Goal: Transaction & Acquisition: Obtain resource

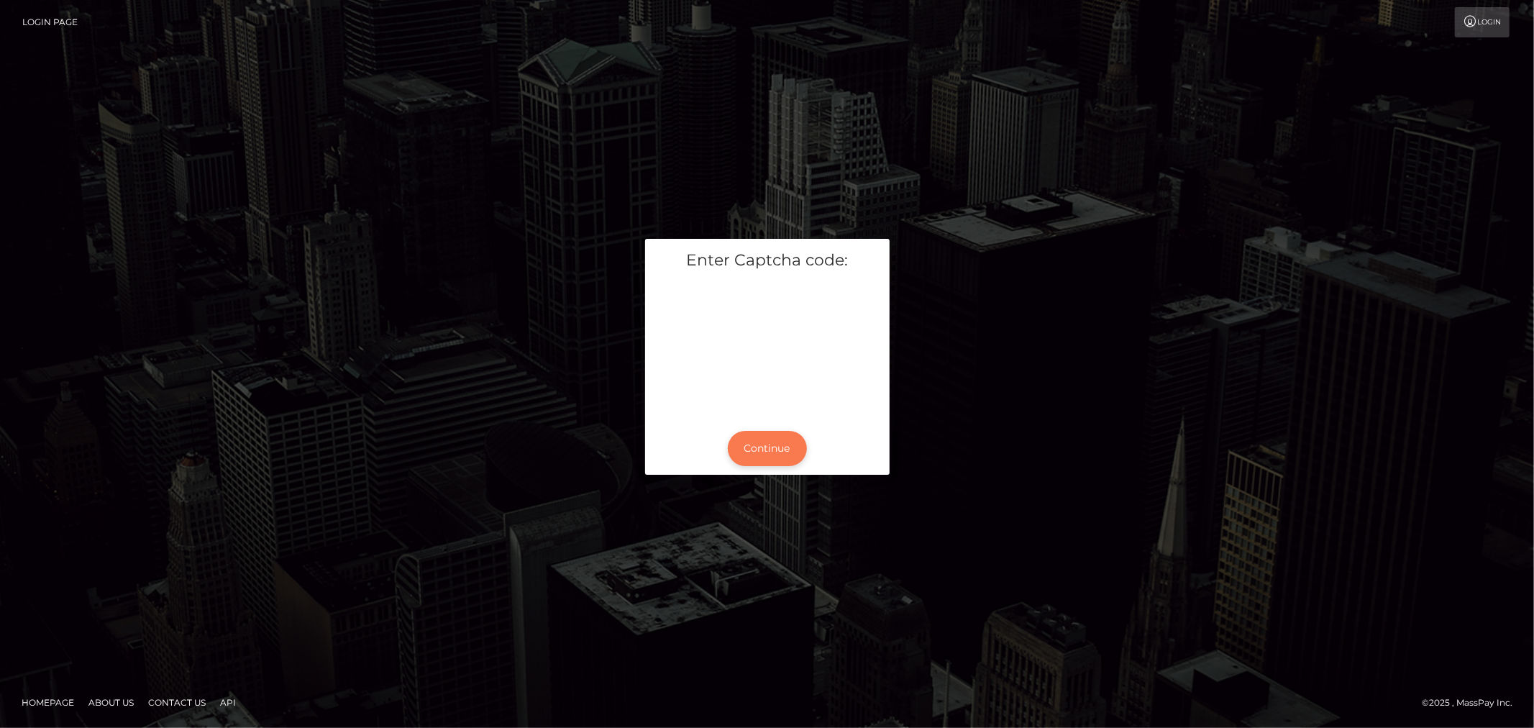
click at [752, 437] on button "Continue" at bounding box center [767, 448] width 79 height 35
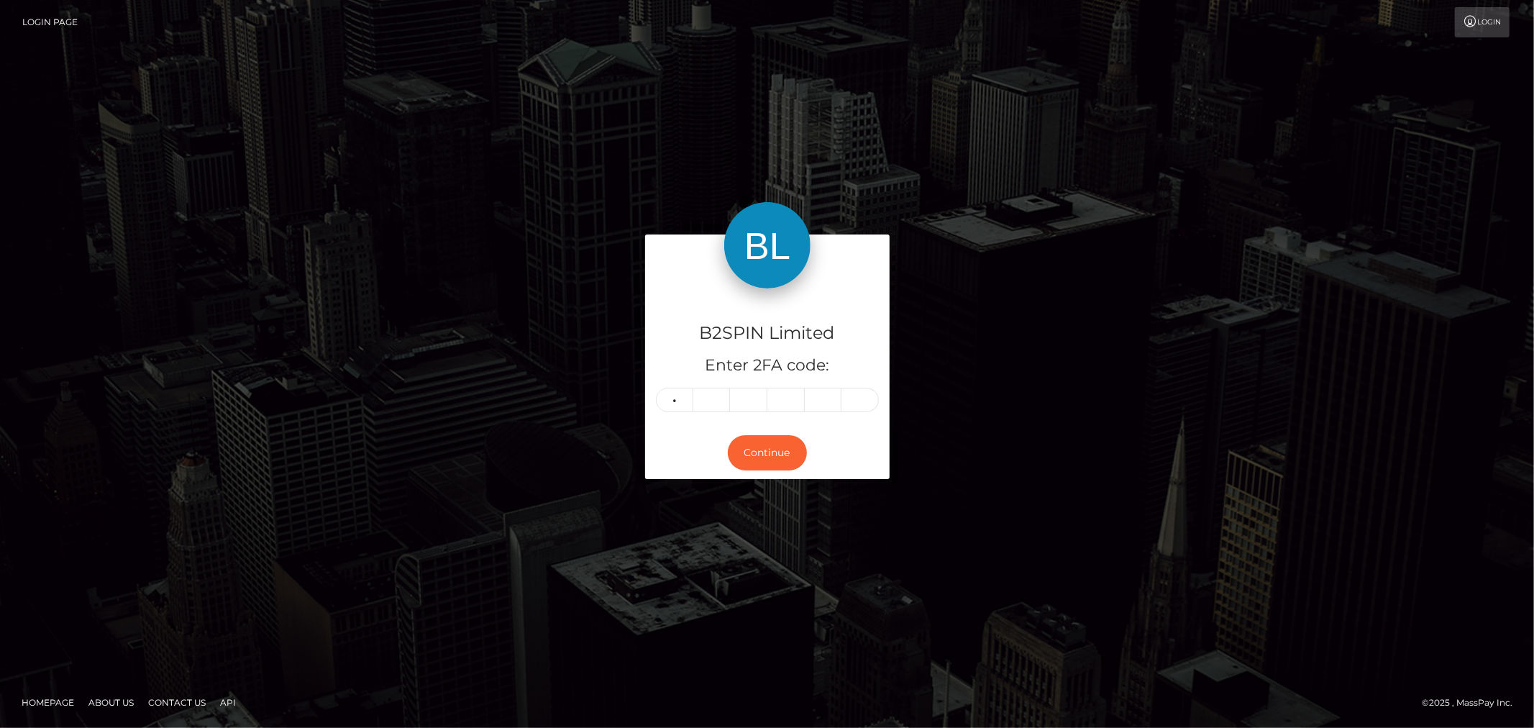
type input "2"
type input "1"
type input "0"
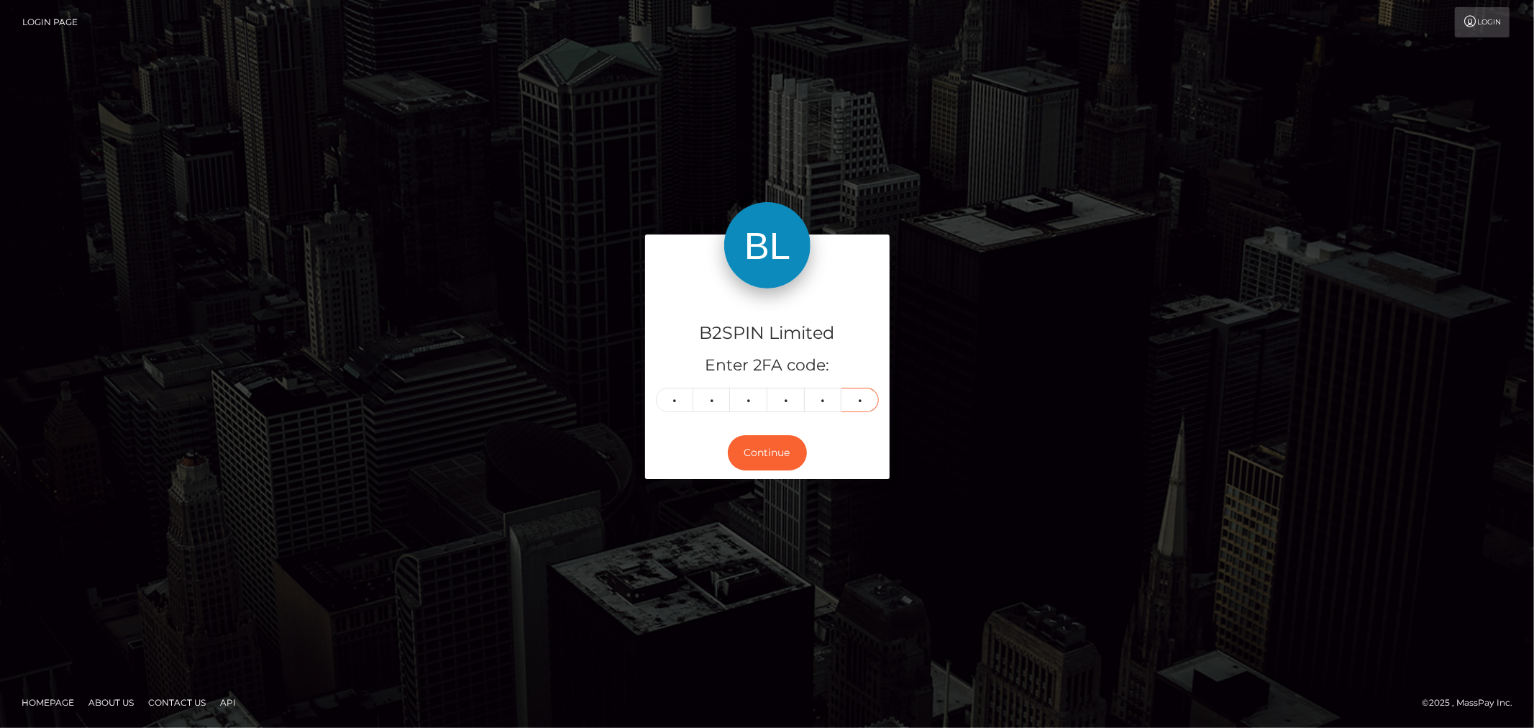
type input "2"
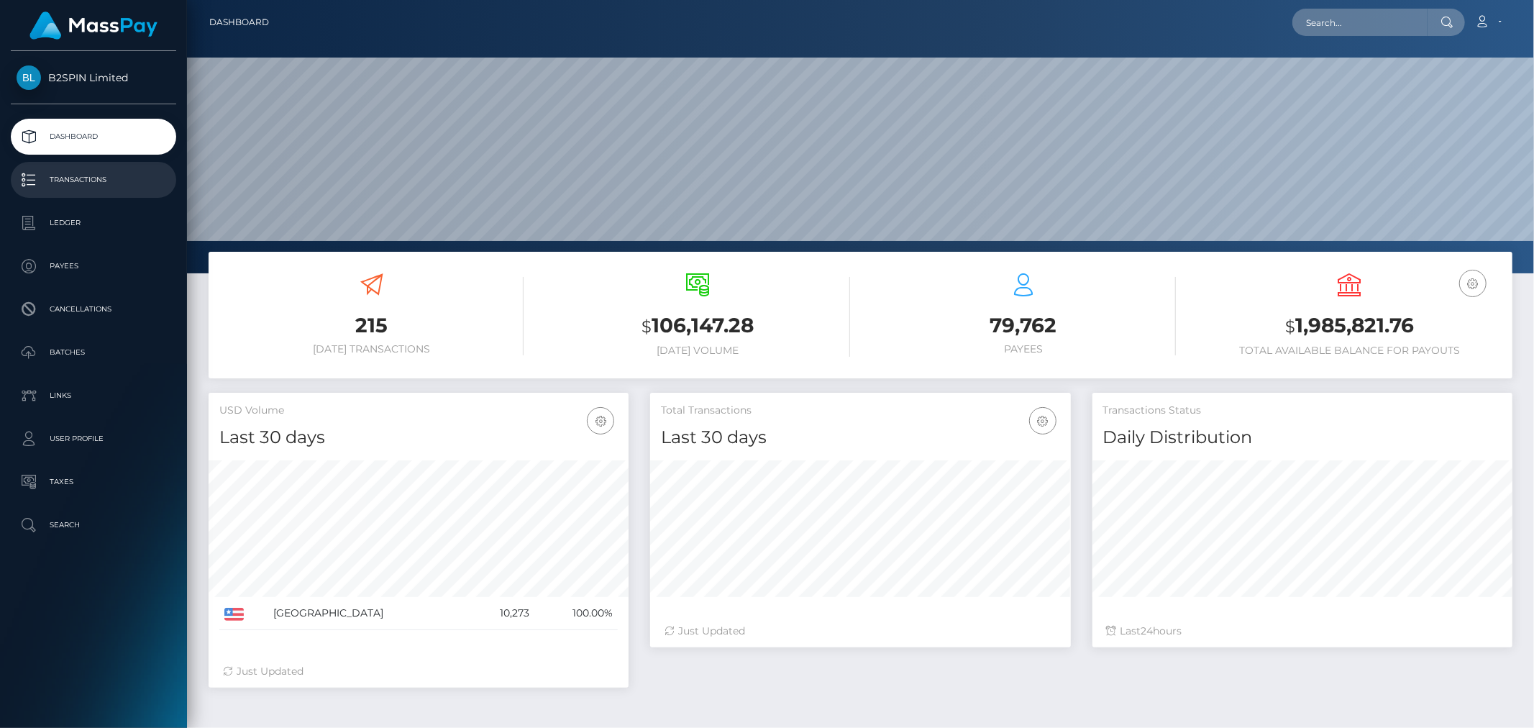
scroll to position [255, 420]
click at [92, 183] on p "Transactions" at bounding box center [94, 180] width 154 height 22
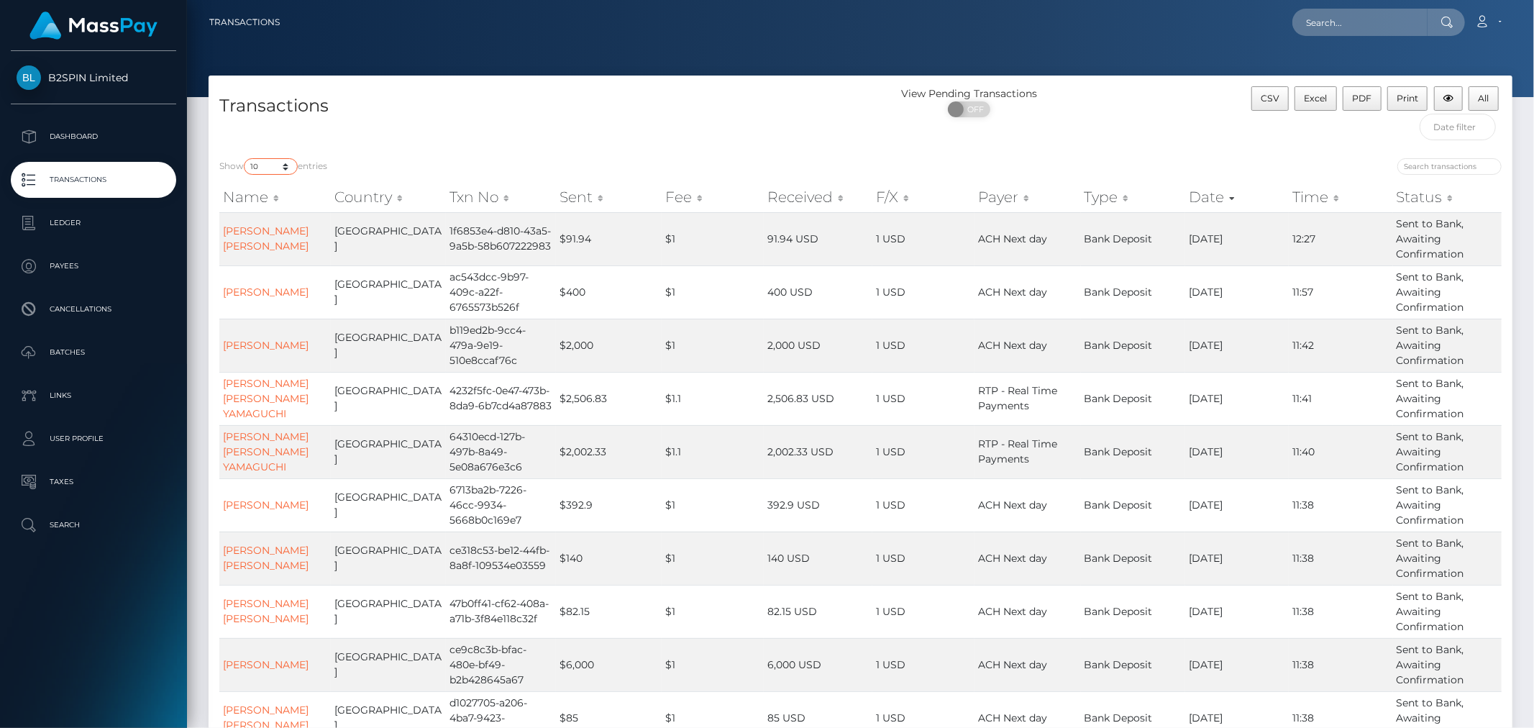
click at [273, 166] on select "10 25 50 100 250 500 1,000 3,500" at bounding box center [271, 166] width 54 height 17
select select "3500"
click at [245, 158] on select "10 25 50 100 250 500 1,000 3,500" at bounding box center [271, 166] width 54 height 17
click at [972, 109] on span "OFF" at bounding box center [974, 109] width 36 height 16
checkbox input "true"
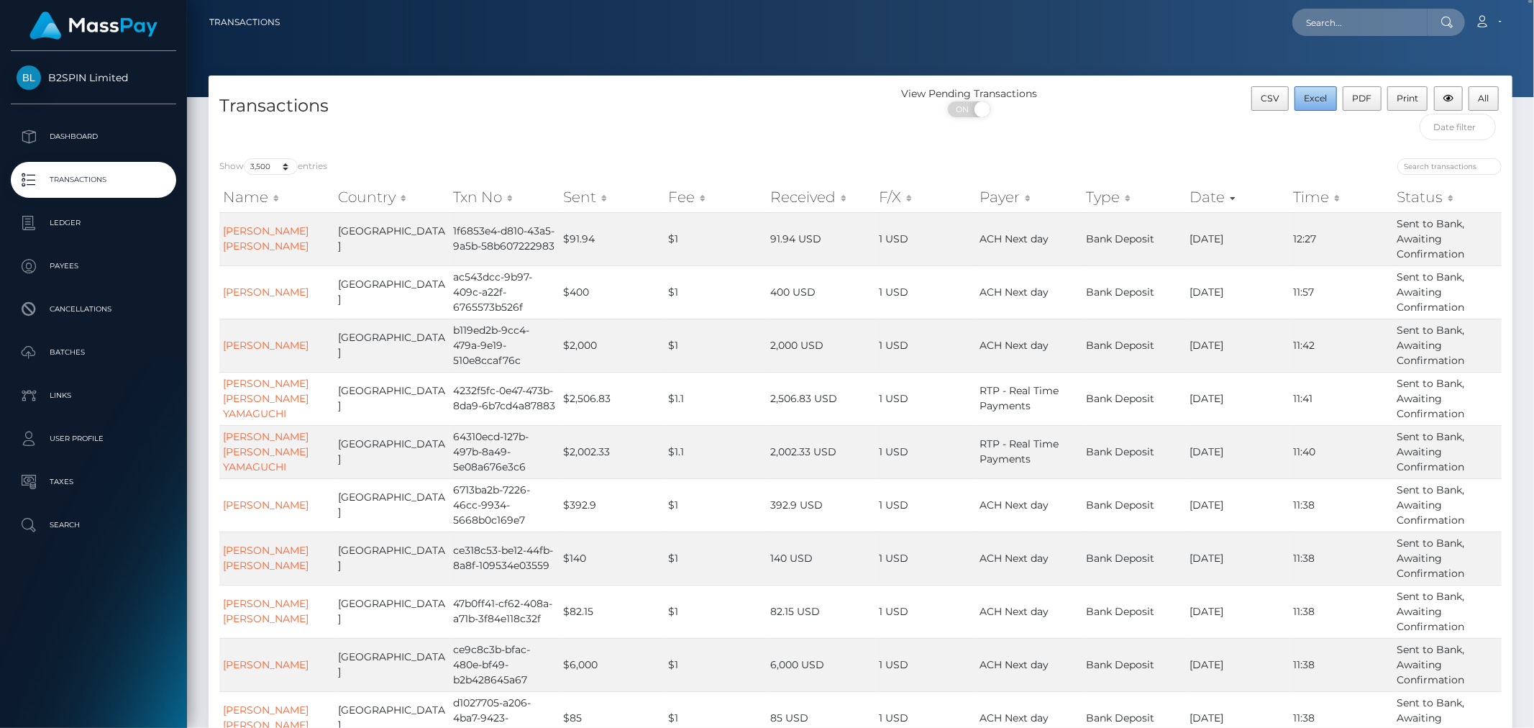
click at [1310, 101] on span "Excel" at bounding box center [1316, 98] width 23 height 11
